Goal: Download file/media

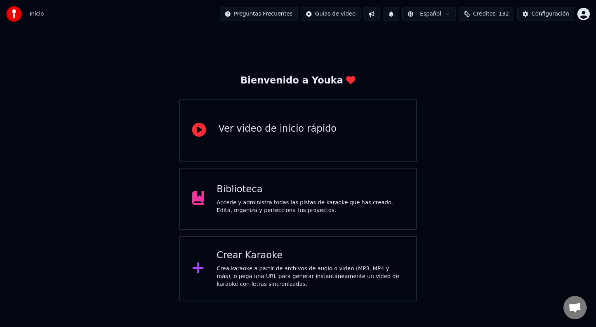
click at [278, 202] on div "Accede y administra todas las pistas de karaoke que has creado. Edita, organiza…" at bounding box center [309, 207] width 187 height 16
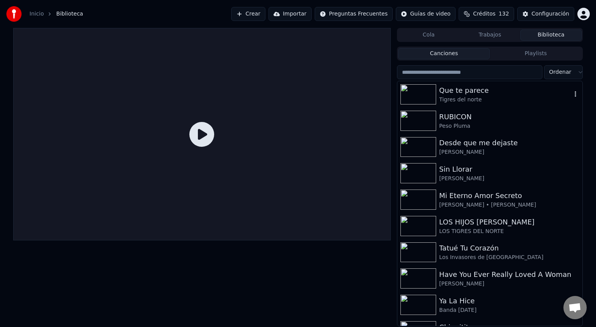
click at [427, 88] on img at bounding box center [418, 94] width 36 height 20
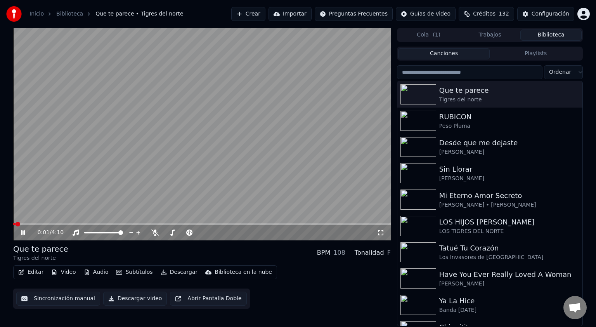
click at [24, 231] on icon at bounding box center [23, 232] width 4 height 5
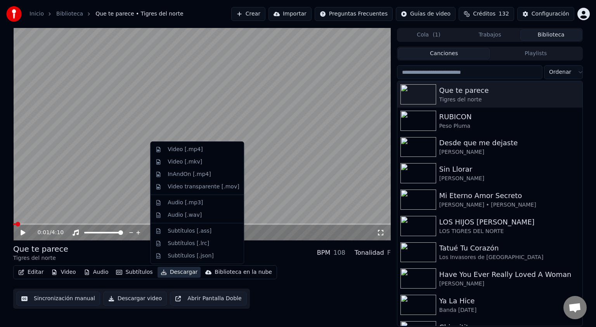
click at [179, 271] on button "Descargar" at bounding box center [178, 271] width 43 height 11
click at [206, 173] on div "InAndOn [.mp4]" at bounding box center [203, 174] width 71 height 8
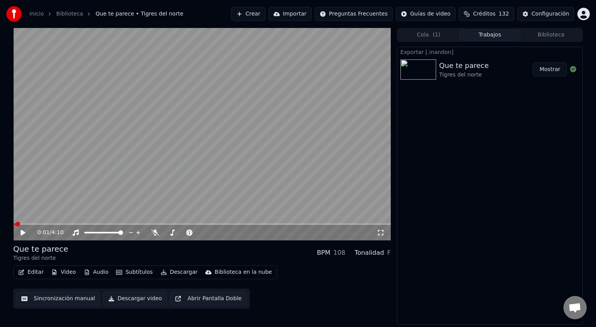
click at [551, 70] on button "Mostrar" at bounding box center [549, 69] width 34 height 14
click at [65, 271] on button "Video" at bounding box center [63, 271] width 31 height 11
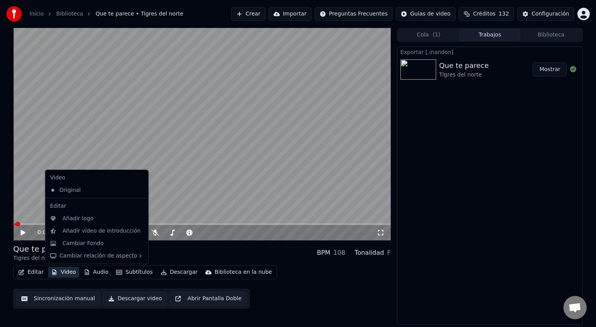
click at [477, 213] on div "Exportar [.inandon] Que te parece Tigres del norte Mostrar" at bounding box center [490, 186] width 186 height 278
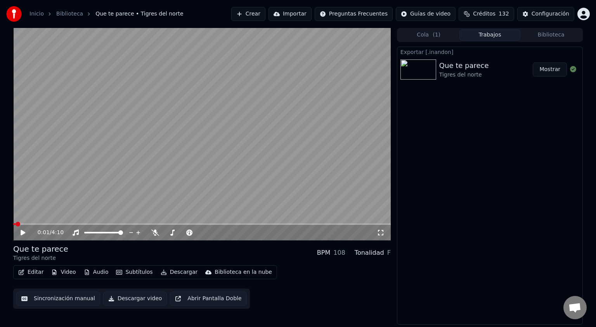
click at [551, 14] on div "Configuración" at bounding box center [550, 14] width 38 height 8
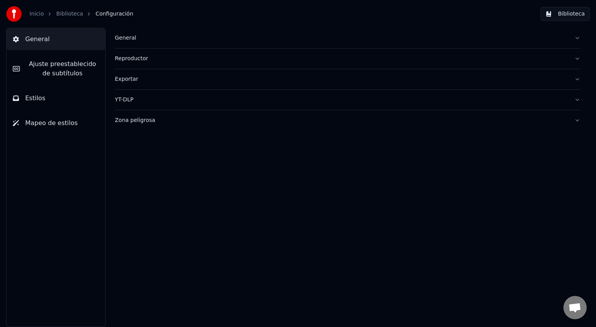
click at [129, 57] on div "Reproductor" at bounding box center [341, 59] width 453 height 8
click at [132, 79] on div "Exportar" at bounding box center [341, 79] width 453 height 8
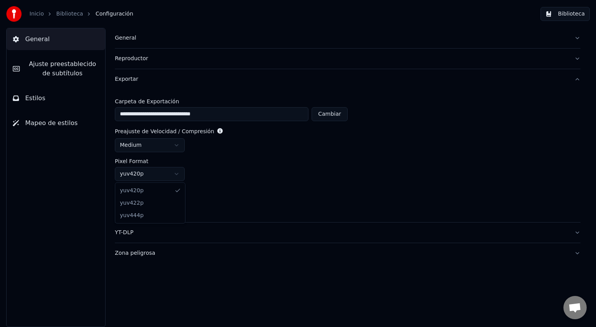
click at [177, 172] on html "**********" at bounding box center [298, 163] width 596 height 327
click at [248, 178] on html "**********" at bounding box center [298, 163] width 596 height 327
click at [578, 230] on button "YT-DLP" at bounding box center [347, 232] width 465 height 20
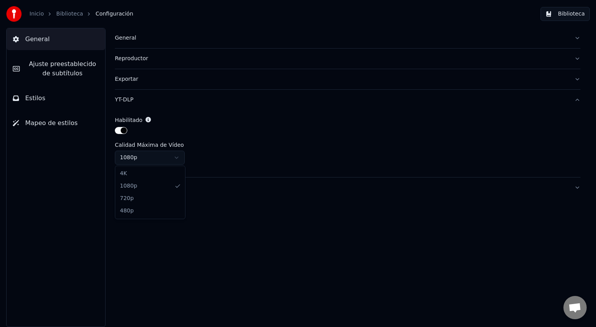
click at [176, 153] on html "Inicio Biblioteca Configuración Biblioteca General [PERSON_NAME] preestablecido…" at bounding box center [298, 163] width 596 height 327
click at [576, 185] on button "Zona peligrosa" at bounding box center [347, 187] width 465 height 20
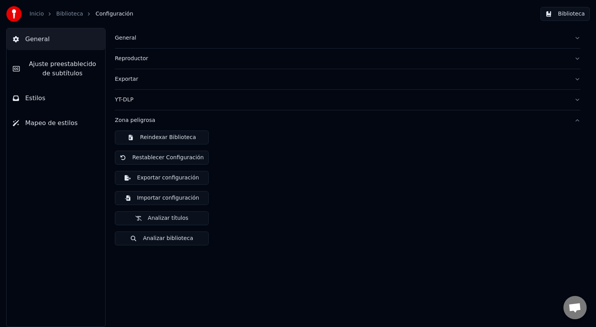
click at [577, 119] on button "Zona peligrosa" at bounding box center [347, 120] width 465 height 20
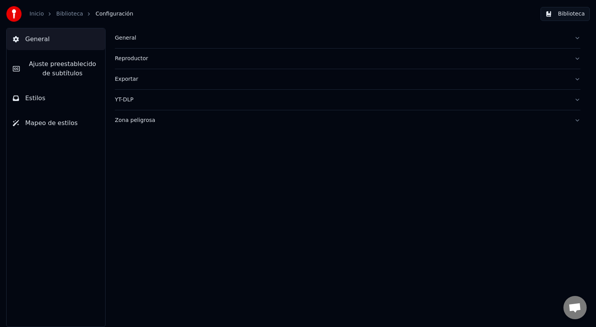
click at [37, 37] on span "General" at bounding box center [37, 39] width 24 height 9
click at [36, 12] on link "Inicio" at bounding box center [36, 14] width 14 height 8
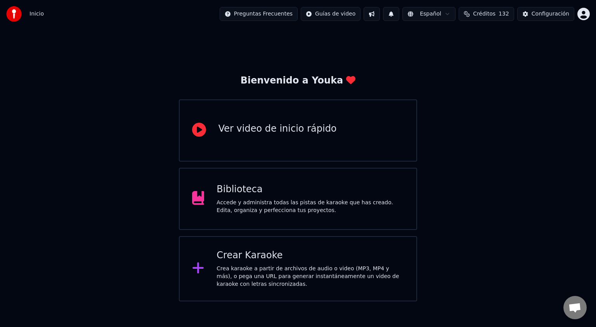
click at [256, 201] on div "Accede y administra todas las pistas de karaoke que has creado. Edita, organiza…" at bounding box center [309, 207] width 187 height 16
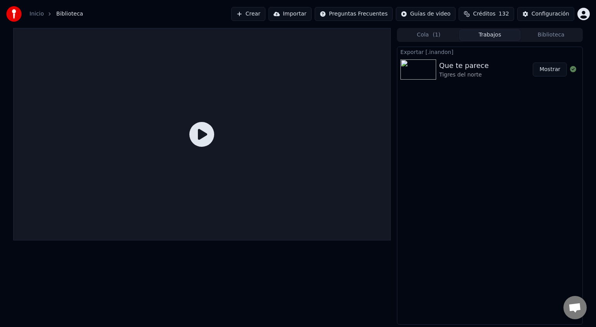
click at [460, 70] on div "Que te parece" at bounding box center [464, 65] width 50 height 11
click at [442, 71] on div "Tigres del norte" at bounding box center [464, 75] width 50 height 8
click at [543, 34] on button "Biblioteca" at bounding box center [550, 34] width 61 height 11
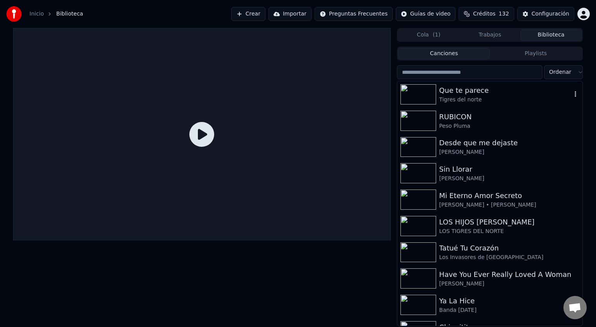
click at [420, 93] on img at bounding box center [418, 94] width 36 height 20
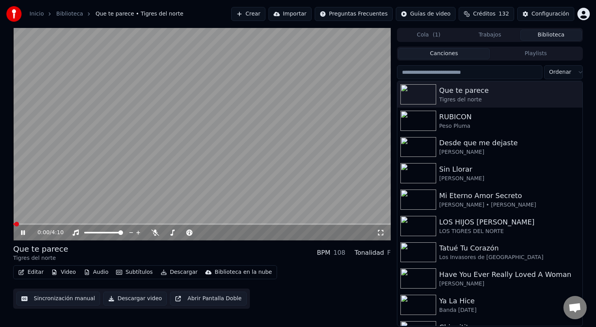
click at [24, 232] on icon at bounding box center [23, 232] width 4 height 5
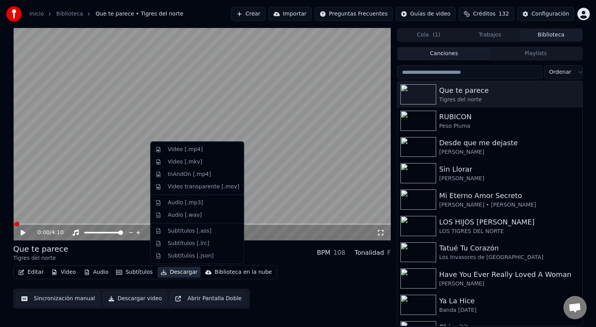
click at [171, 273] on button "Descargar" at bounding box center [178, 271] width 43 height 11
click at [189, 148] on div "Video [.mp4]" at bounding box center [185, 149] width 35 height 8
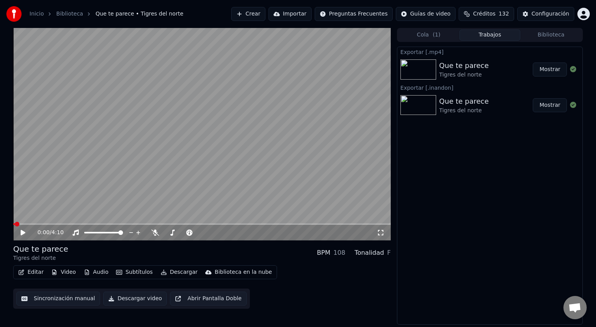
click at [552, 67] on button "Mostrar" at bounding box center [549, 69] width 34 height 14
click at [317, 291] on div "Editar Video Audio Subtítulos Descargar Biblioteca en la nube Sincronización ma…" at bounding box center [201, 286] width 377 height 43
click at [542, 15] on div "Configuración" at bounding box center [550, 14] width 38 height 8
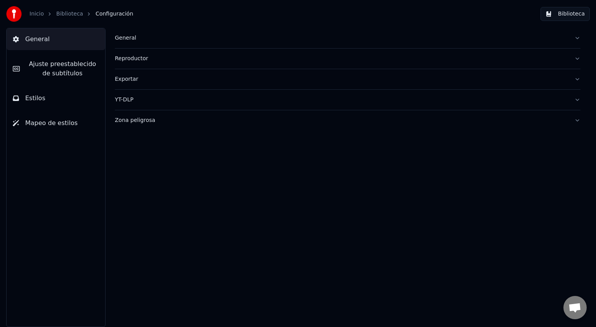
click at [130, 82] on div "Exportar" at bounding box center [341, 79] width 453 height 8
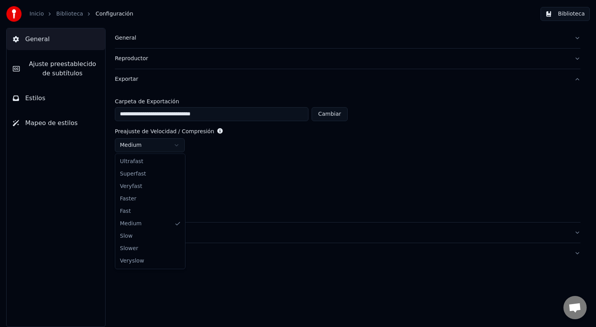
click at [182, 144] on html "**********" at bounding box center [298, 163] width 596 height 327
click at [177, 171] on html "**********" at bounding box center [298, 163] width 596 height 327
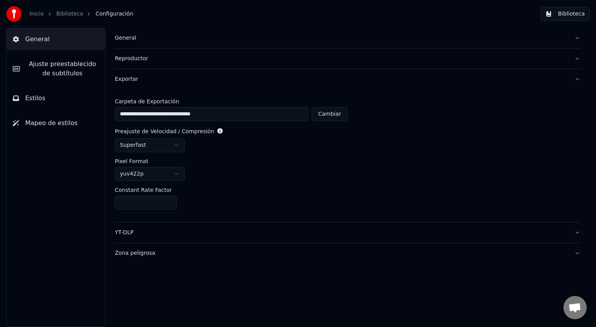
click at [169, 201] on input "**" at bounding box center [146, 202] width 62 height 14
type input "**"
click at [169, 201] on input "**" at bounding box center [146, 202] width 62 height 14
click at [131, 231] on div "YT-DLP" at bounding box center [341, 232] width 453 height 8
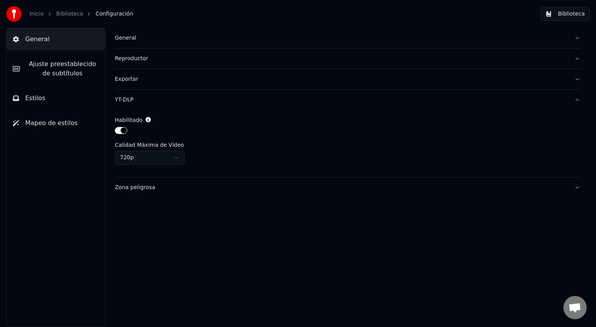
click at [175, 157] on html "Inicio Biblioteca Configuración Biblioteca General [PERSON_NAME] preestablecido…" at bounding box center [298, 163] width 596 height 327
click at [575, 186] on button "Zona peligrosa" at bounding box center [347, 187] width 465 height 20
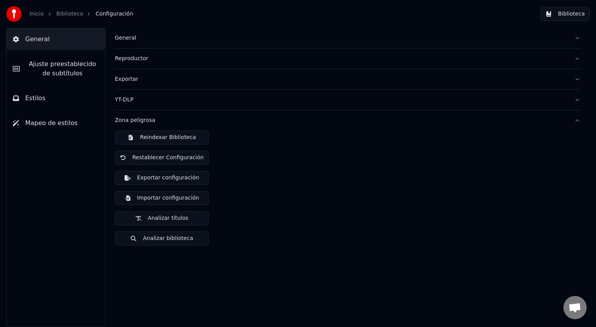
click at [576, 123] on button "Zona peligrosa" at bounding box center [347, 120] width 465 height 20
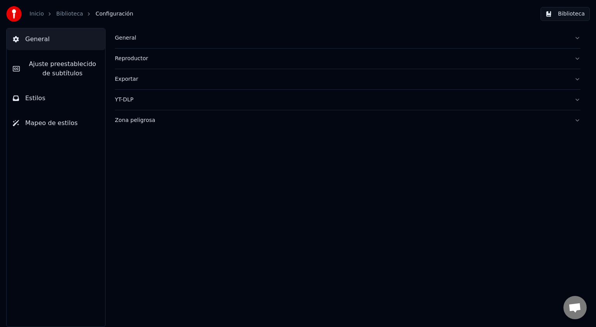
click at [552, 13] on button "Biblioteca" at bounding box center [564, 14] width 49 height 14
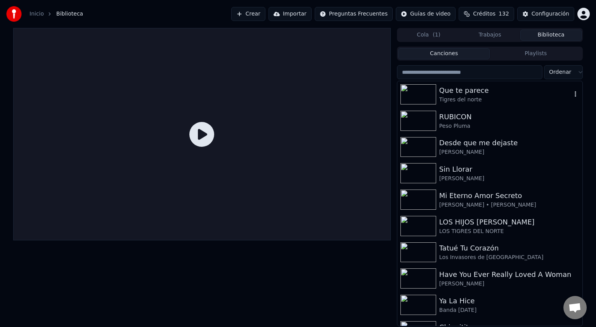
click at [419, 92] on img at bounding box center [418, 94] width 36 height 20
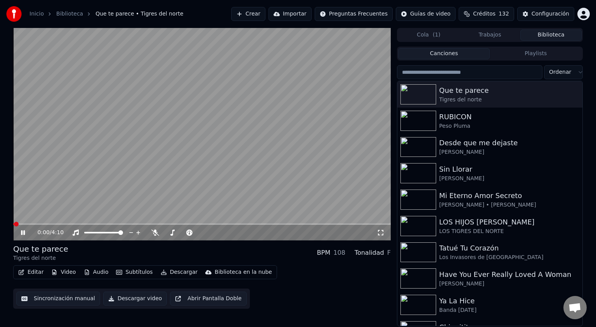
click at [23, 233] on icon at bounding box center [28, 232] width 18 height 6
click at [178, 271] on button "Descargar" at bounding box center [178, 271] width 43 height 11
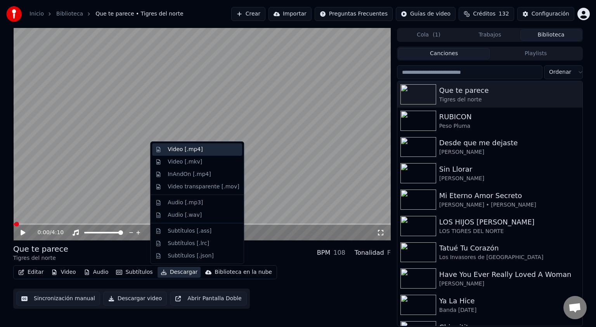
click at [190, 150] on div "Video [.mp4]" at bounding box center [185, 149] width 35 height 8
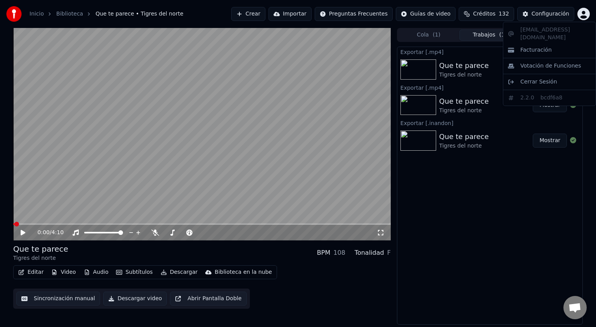
click at [584, 12] on html "Inicio Biblioteca Que te parece • Tigres del norte Crear Importar Preguntas Fre…" at bounding box center [298, 163] width 596 height 327
click at [493, 199] on html "Inicio Biblioteca Que te parece • Tigres del norte Crear Importar Preguntas Fre…" at bounding box center [298, 163] width 596 height 327
click at [493, 199] on div "Exportar [.mp4] Que te parece Tigres del norte 62 % Exportar [.mp4] Que te pare…" at bounding box center [490, 186] width 186 height 278
click at [141, 298] on button "Descargar video" at bounding box center [135, 298] width 64 height 14
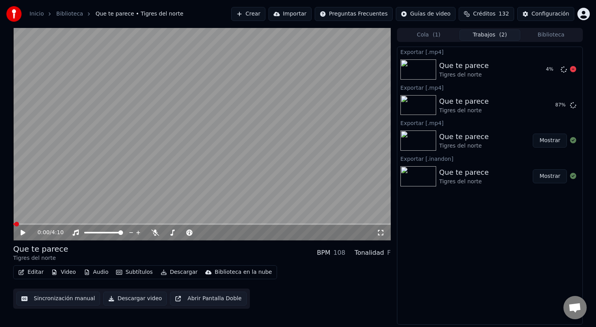
click at [575, 70] on icon at bounding box center [573, 69] width 6 height 6
click at [571, 70] on icon at bounding box center [573, 69] width 6 height 6
click at [548, 107] on button "Mostrar" at bounding box center [549, 105] width 34 height 14
click at [559, 10] on div "Configuración" at bounding box center [550, 14] width 38 height 8
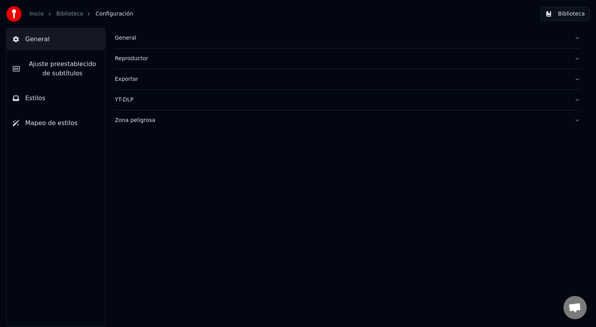
click at [128, 99] on div "YT-DLP" at bounding box center [341, 100] width 453 height 8
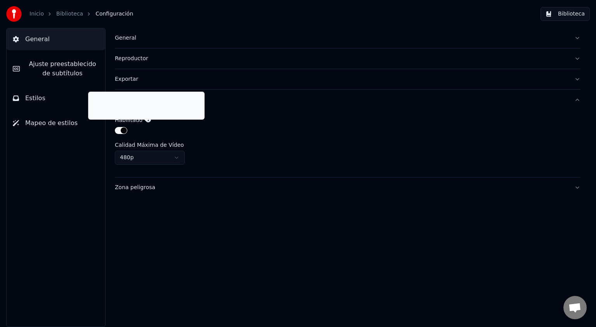
click at [145, 121] on icon at bounding box center [147, 119] width 5 height 5
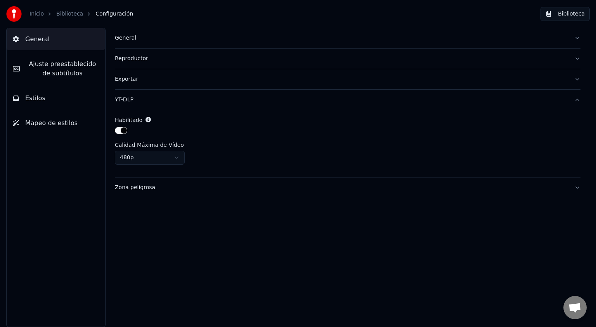
click at [120, 131] on button "button" at bounding box center [121, 130] width 12 height 7
click at [129, 98] on div "YT-DLP" at bounding box center [341, 100] width 453 height 8
click at [130, 80] on div "Exportar" at bounding box center [341, 79] width 453 height 8
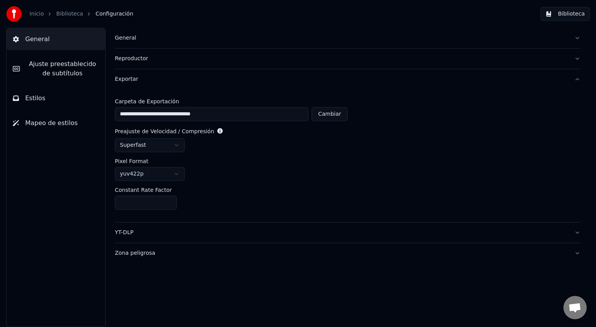
click at [168, 204] on input "**" at bounding box center [146, 202] width 62 height 14
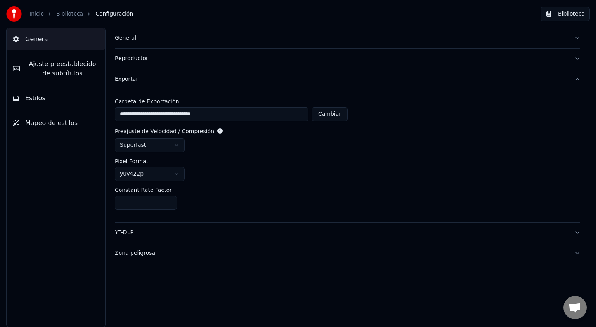
click at [168, 204] on input "**" at bounding box center [146, 202] width 62 height 14
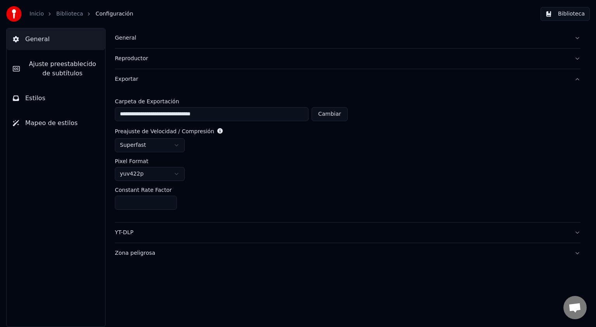
click at [168, 204] on input "**" at bounding box center [146, 202] width 62 height 14
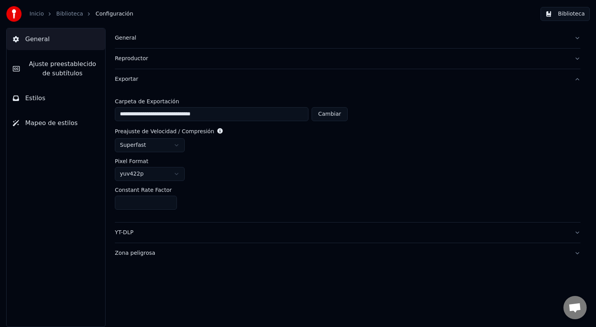
click at [168, 204] on input "*" at bounding box center [146, 202] width 62 height 14
type input "*"
click at [168, 204] on input "*" at bounding box center [146, 202] width 62 height 14
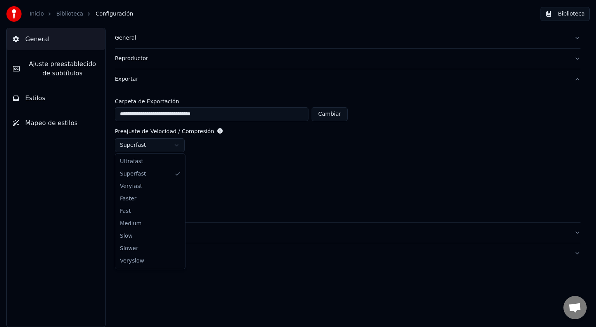
click at [176, 143] on html "**********" at bounding box center [298, 163] width 596 height 327
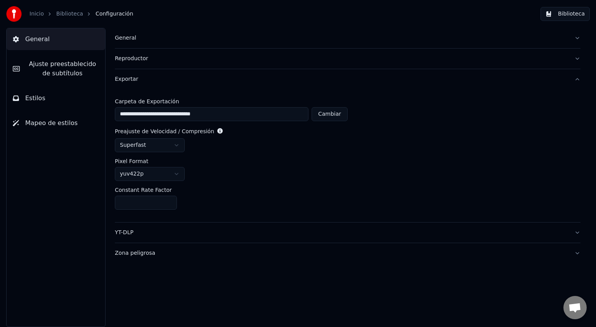
click at [176, 143] on html "**********" at bounding box center [298, 163] width 596 height 327
click at [577, 254] on button "Zona peligrosa" at bounding box center [347, 253] width 465 height 20
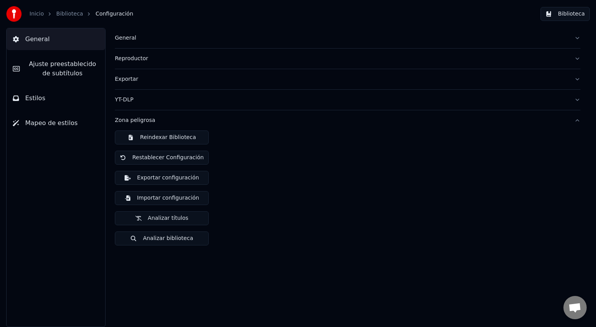
click at [579, 120] on button "Zona peligrosa" at bounding box center [347, 120] width 465 height 20
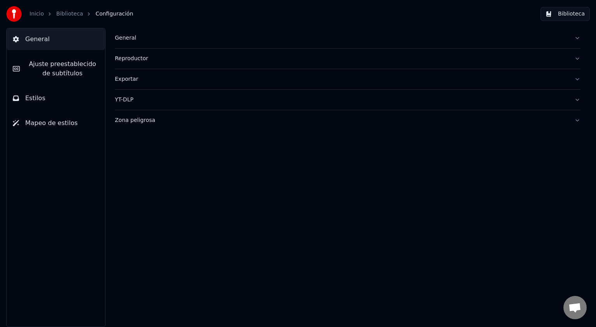
click at [67, 14] on link "Biblioteca" at bounding box center [69, 14] width 27 height 8
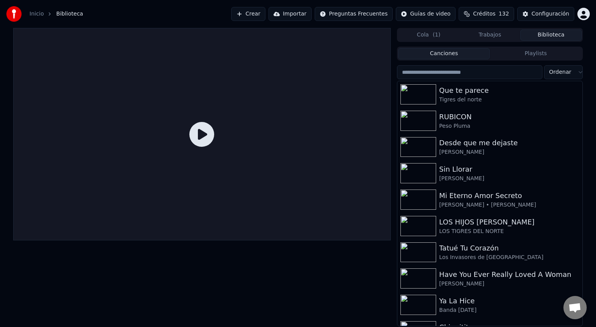
click at [544, 33] on button "Biblioteca" at bounding box center [550, 34] width 61 height 11
click at [420, 93] on img at bounding box center [418, 94] width 36 height 20
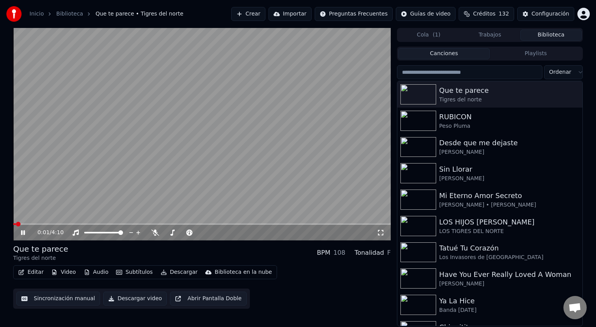
click at [20, 231] on icon at bounding box center [28, 232] width 18 height 6
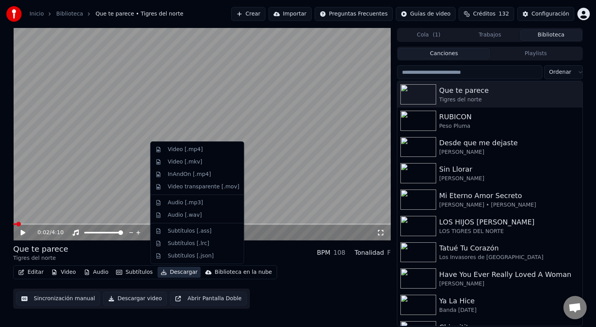
click at [173, 273] on button "Descargar" at bounding box center [178, 271] width 43 height 11
click at [182, 148] on div "Video [.mp4]" at bounding box center [185, 149] width 35 height 8
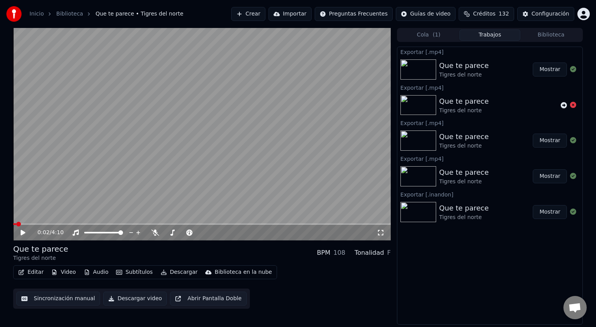
click at [547, 71] on button "Mostrar" at bounding box center [549, 69] width 34 height 14
click at [403, 310] on div "Exportar [.mp4] Que te parece Tigres del norte Mostrar Exportar [.mp4] Que te p…" at bounding box center [490, 186] width 186 height 278
click at [546, 14] on div "Configuración" at bounding box center [550, 14] width 38 height 8
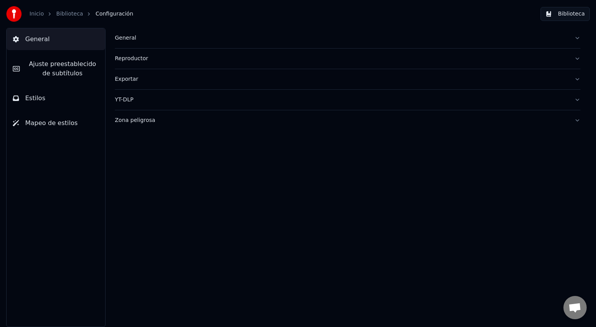
click at [169, 104] on button "YT-DLP" at bounding box center [347, 100] width 465 height 20
click at [121, 129] on button "button" at bounding box center [121, 130] width 12 height 7
click at [120, 79] on div "Exportar" at bounding box center [341, 79] width 453 height 8
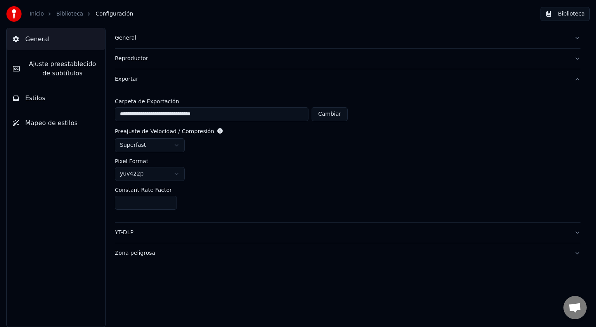
click at [133, 57] on div "Reproductor" at bounding box center [341, 59] width 453 height 8
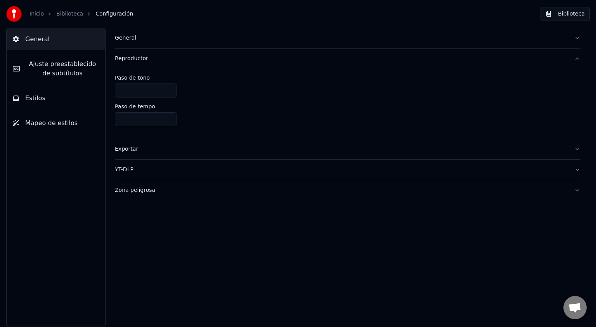
click at [133, 57] on div "Reproductor" at bounding box center [341, 59] width 453 height 8
click at [125, 79] on div "Exportar" at bounding box center [341, 79] width 453 height 8
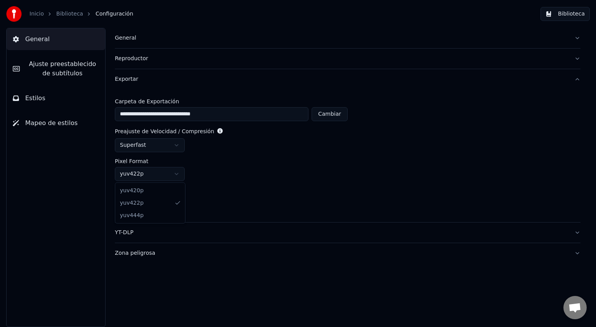
click at [176, 172] on html "**********" at bounding box center [298, 163] width 596 height 327
click at [129, 231] on div "YT-DLP" at bounding box center [341, 232] width 453 height 8
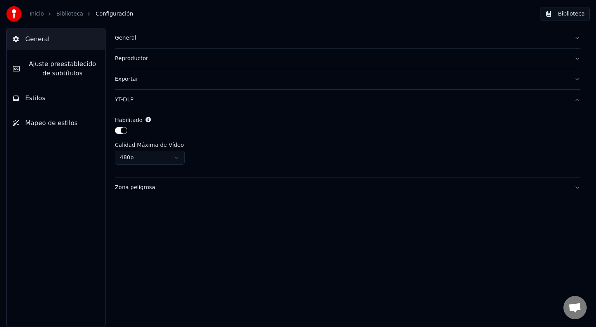
click at [576, 37] on button "General" at bounding box center [347, 38] width 465 height 20
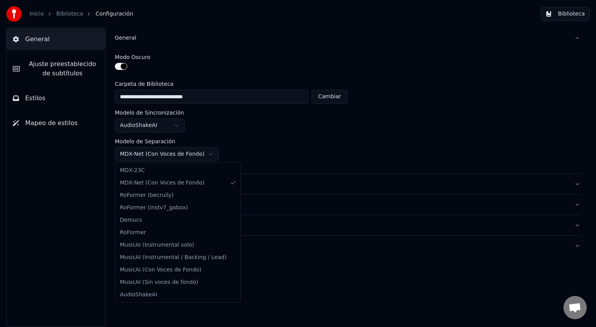
click at [205, 153] on html "**********" at bounding box center [298, 163] width 596 height 327
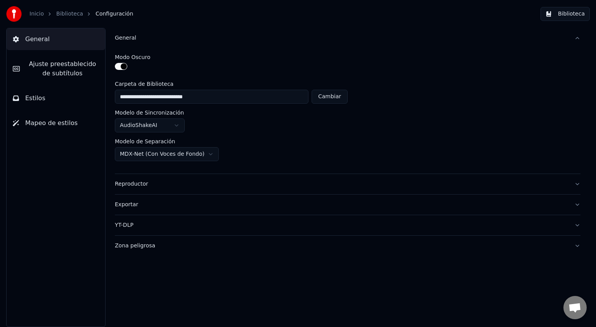
click at [327, 142] on html "**********" at bounding box center [298, 163] width 596 height 327
click at [577, 37] on button "General" at bounding box center [347, 38] width 465 height 20
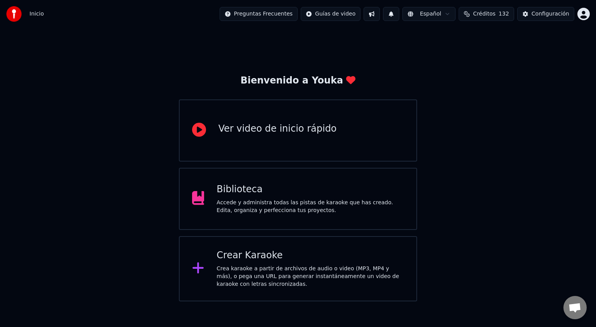
click at [252, 194] on div "Biblioteca" at bounding box center [309, 189] width 187 height 12
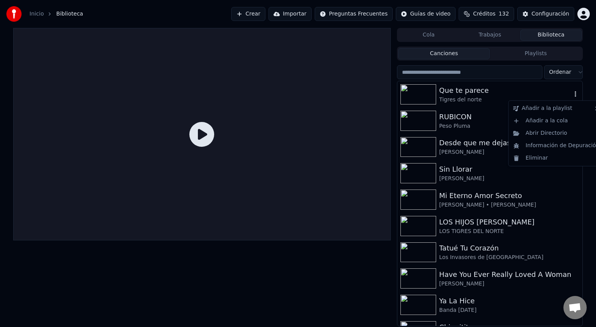
click at [571, 94] on icon "button" at bounding box center [575, 94] width 8 height 6
click at [556, 143] on div "Información de Depuración" at bounding box center [556, 145] width 92 height 12
click at [408, 92] on img at bounding box center [418, 94] width 36 height 20
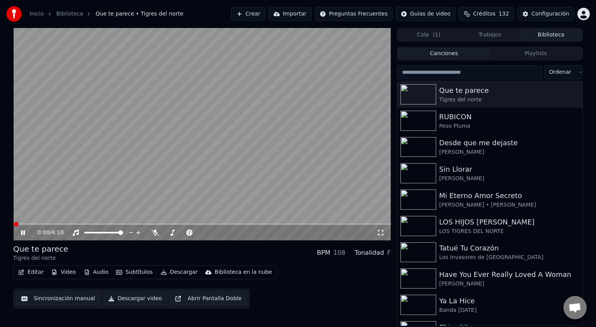
click at [21, 235] on icon at bounding box center [28, 232] width 18 height 6
click at [169, 273] on button "Descargar" at bounding box center [178, 271] width 43 height 11
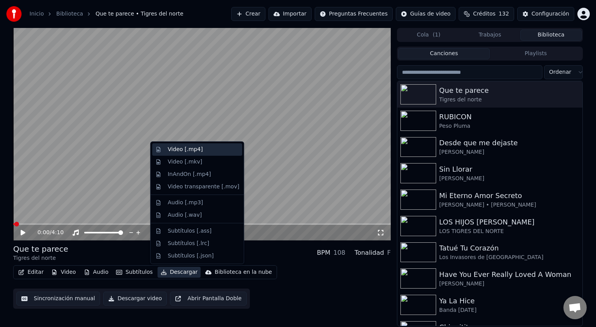
click at [185, 151] on div "Video [.mp4]" at bounding box center [185, 149] width 35 height 8
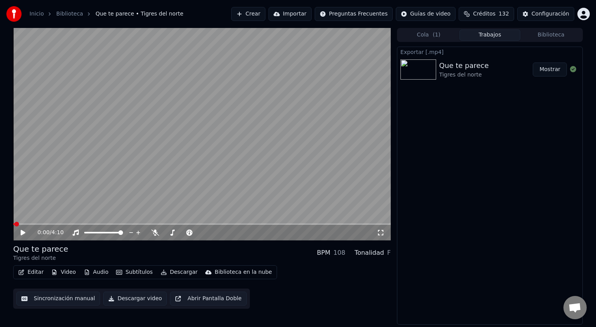
click at [549, 69] on button "Mostrar" at bounding box center [549, 69] width 34 height 14
